Goal: Entertainment & Leisure: Consume media (video, audio)

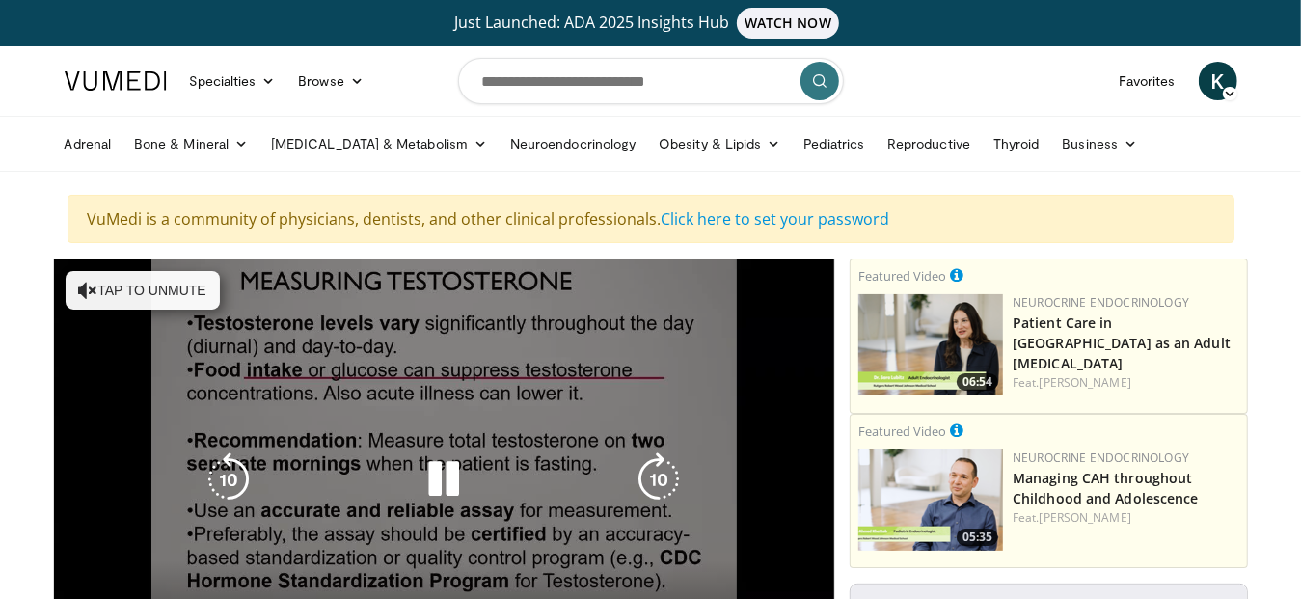
click at [84, 286] on icon "Video Player" at bounding box center [87, 290] width 19 height 19
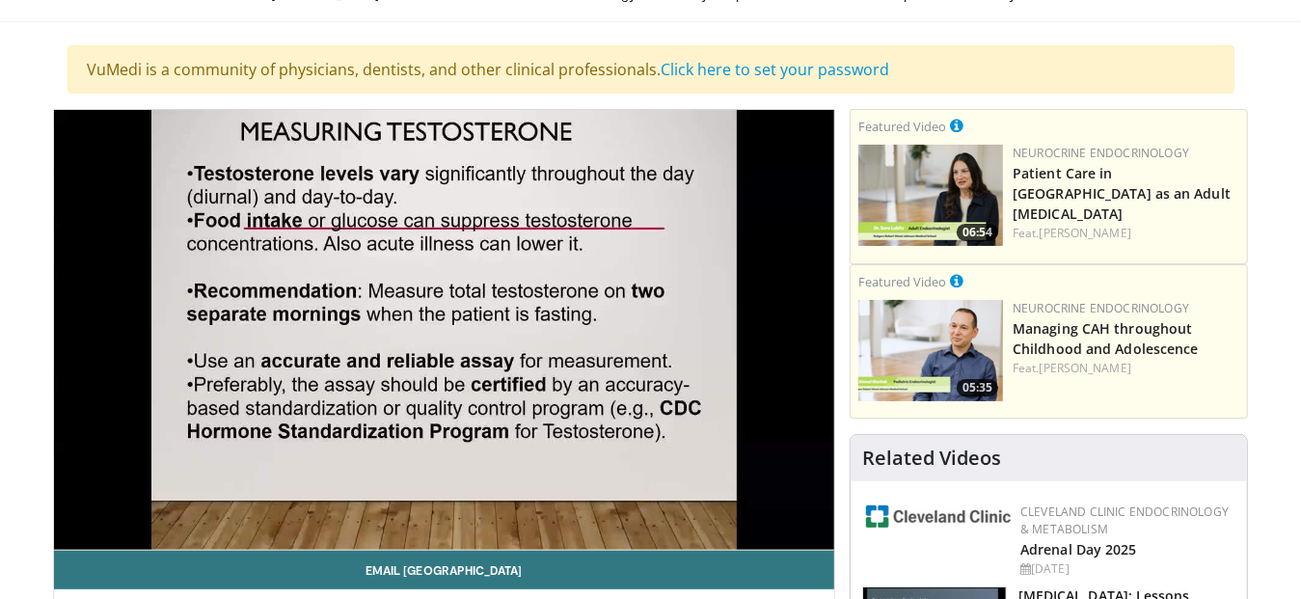
scroll to position [150, 0]
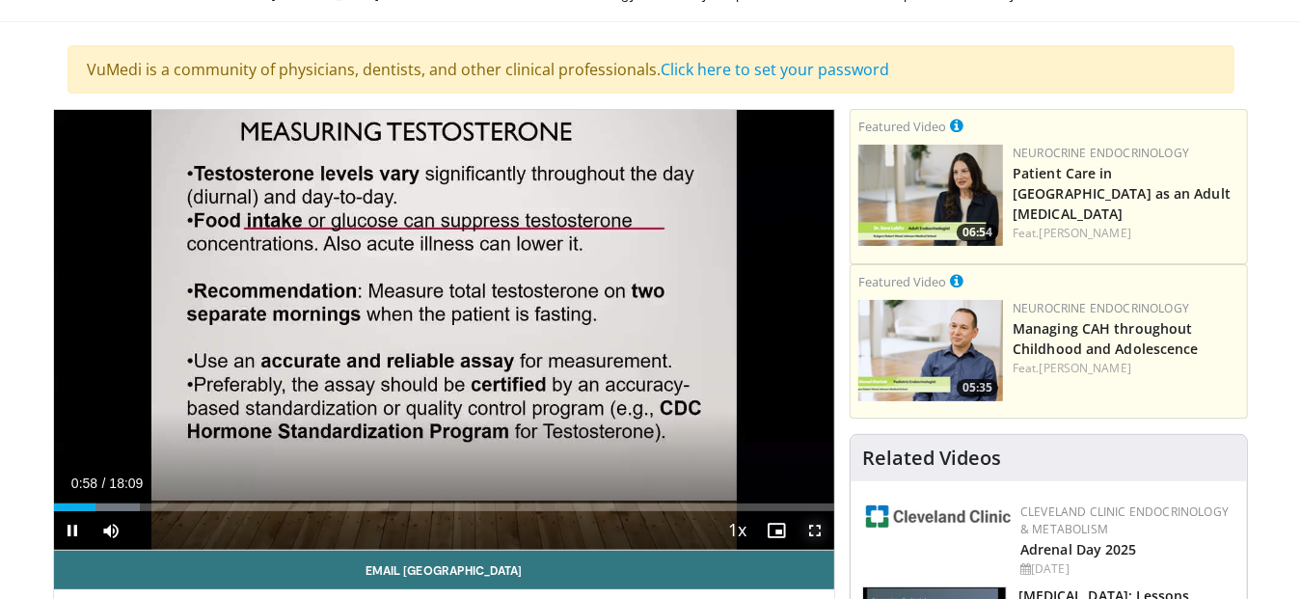
click at [813, 529] on span "Video Player" at bounding box center [815, 530] width 39 height 39
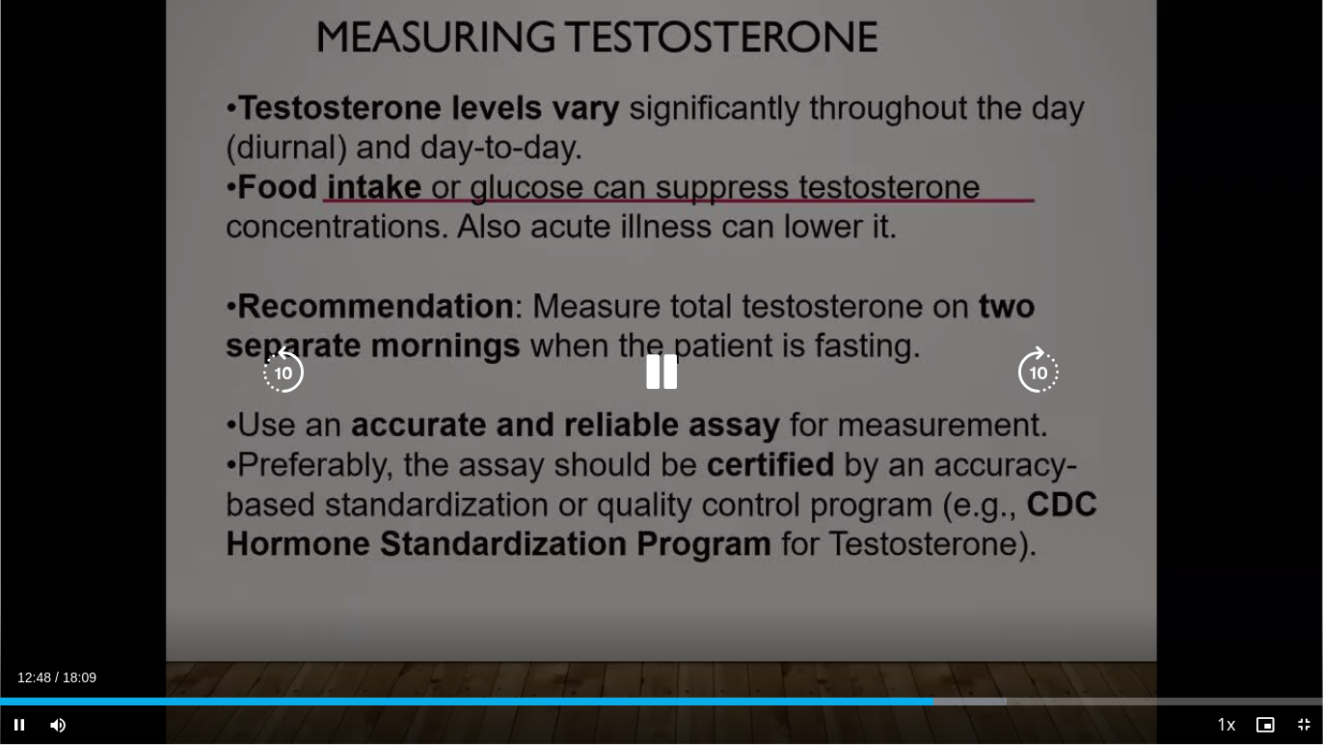
click at [1283, 95] on div "10 seconds Tap to unmute" at bounding box center [661, 372] width 1323 height 744
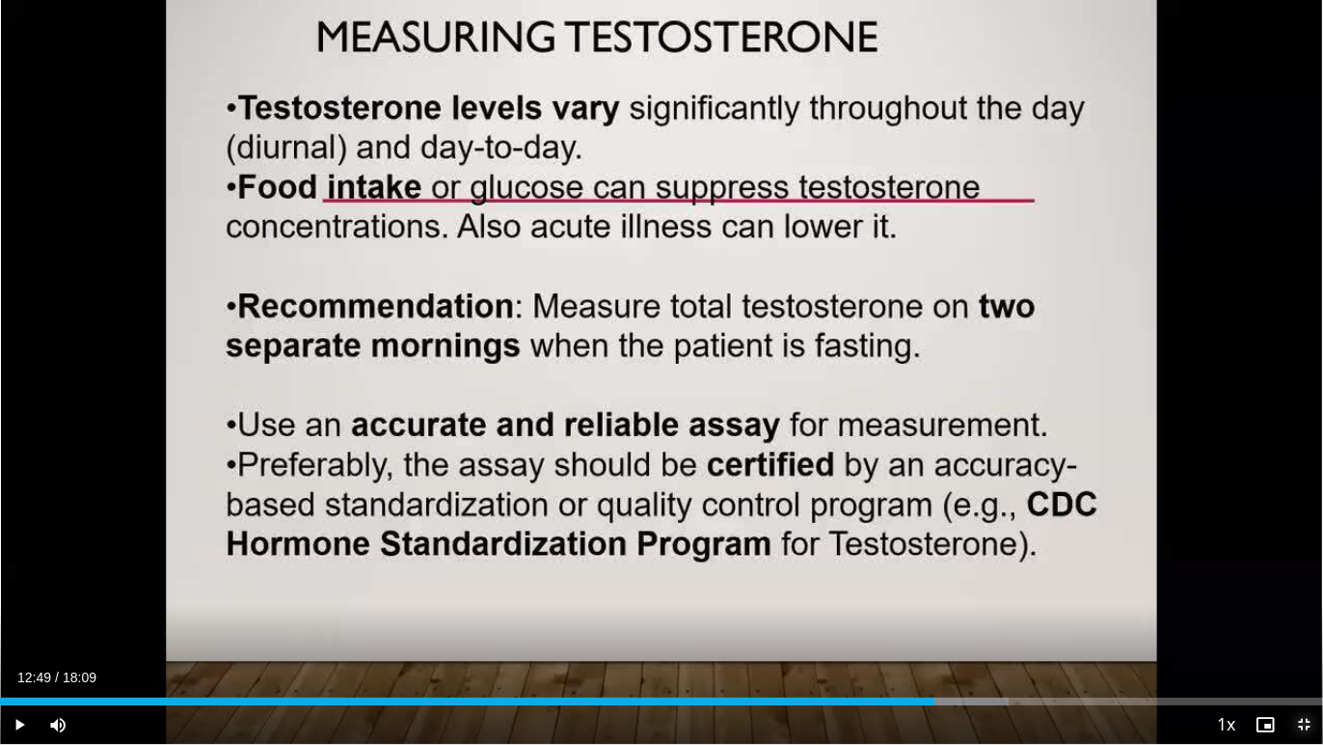
click at [1300, 598] on span "Video Player" at bounding box center [1304, 724] width 39 height 39
